Goal: Register for event/course

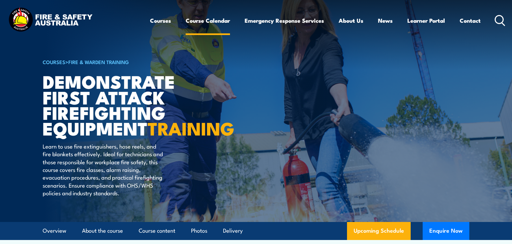
click at [210, 23] on link "Course Calendar" at bounding box center [208, 21] width 44 height 18
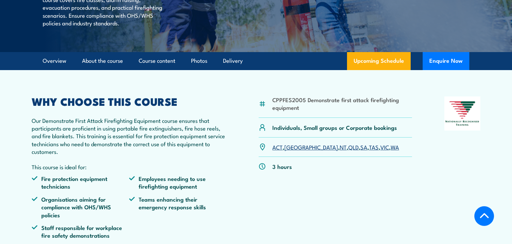
scroll to position [176, 0]
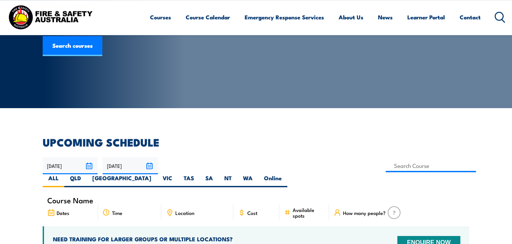
scroll to position [105, 0]
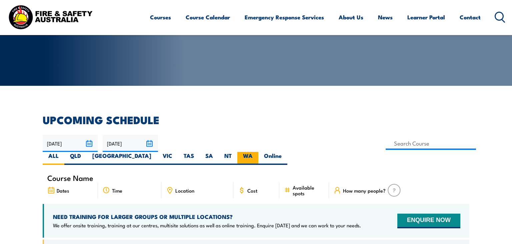
click at [258, 152] on label "WA" at bounding box center [247, 158] width 21 height 13
click at [257, 152] on input "WA" at bounding box center [255, 154] width 4 height 4
radio input "true"
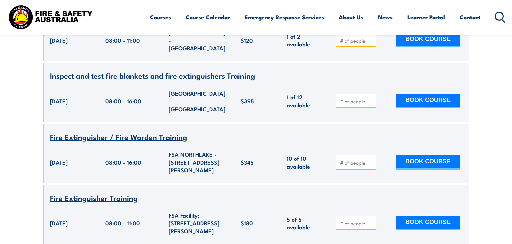
scroll to position [712, 0]
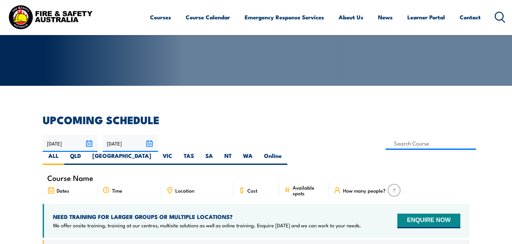
scroll to position [105, 0]
